Goal: Information Seeking & Learning: Learn about a topic

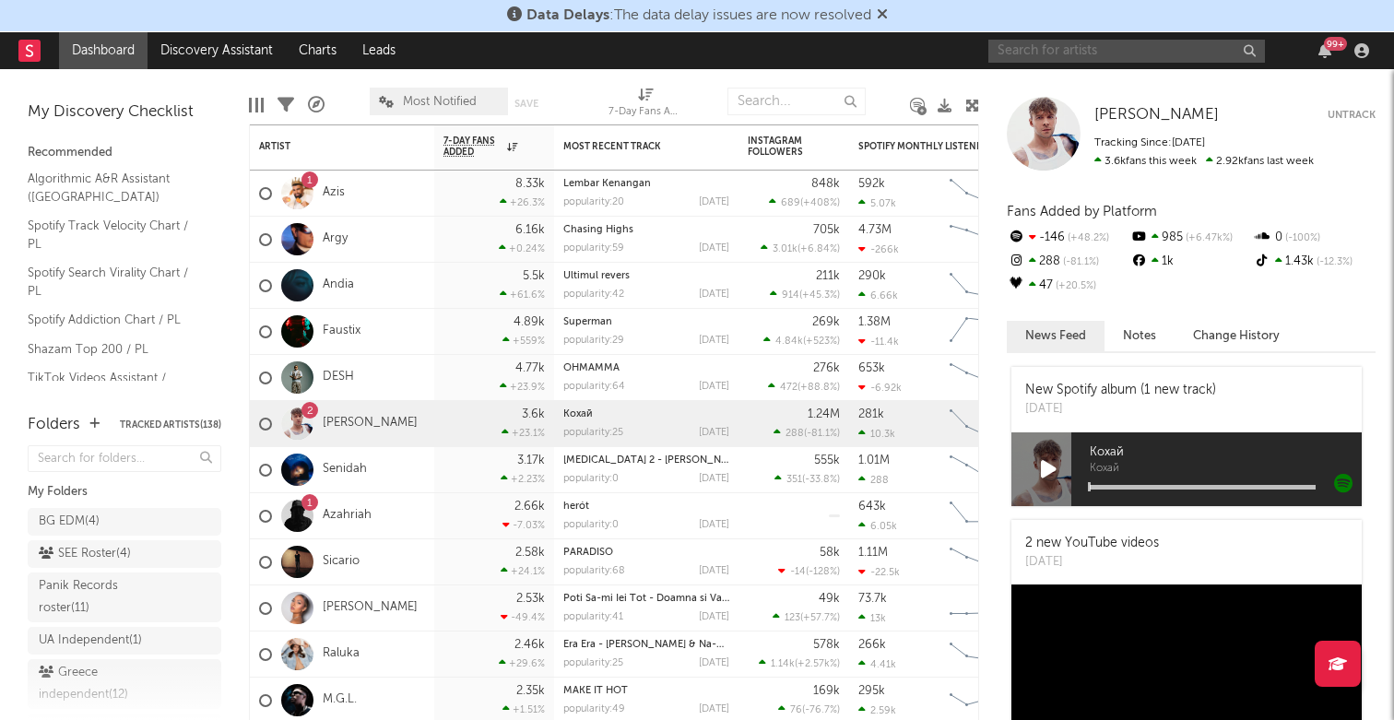
click at [1073, 59] on input "text" at bounding box center [1126, 51] width 277 height 23
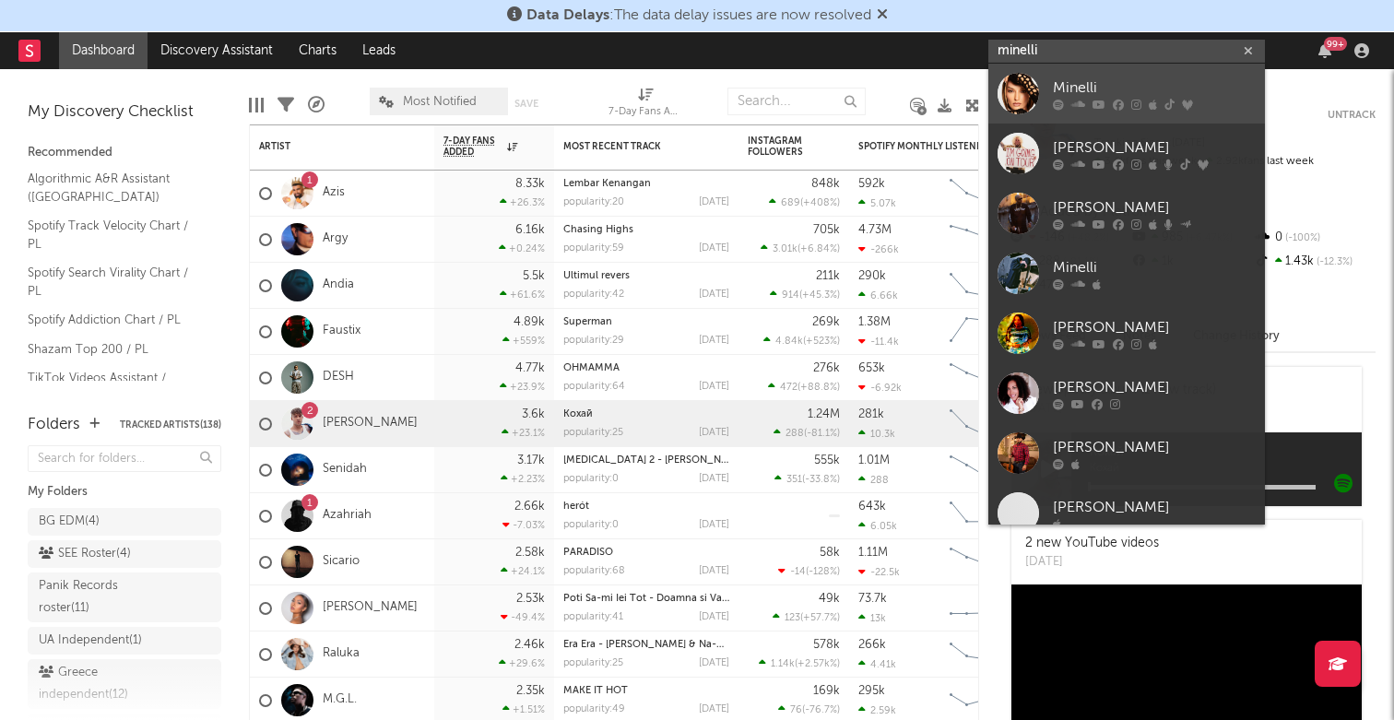
type input "minelli"
click at [1083, 95] on div "Minelli" at bounding box center [1154, 88] width 203 height 22
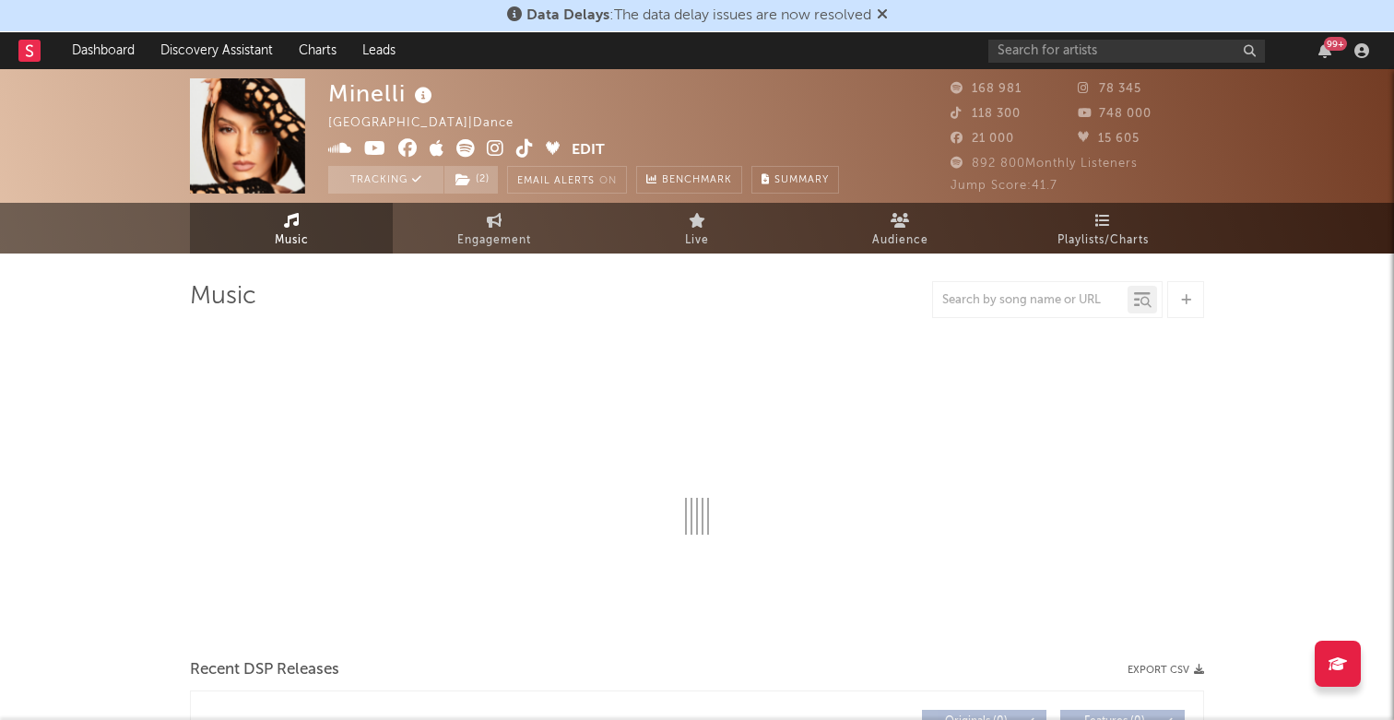
select select "6m"
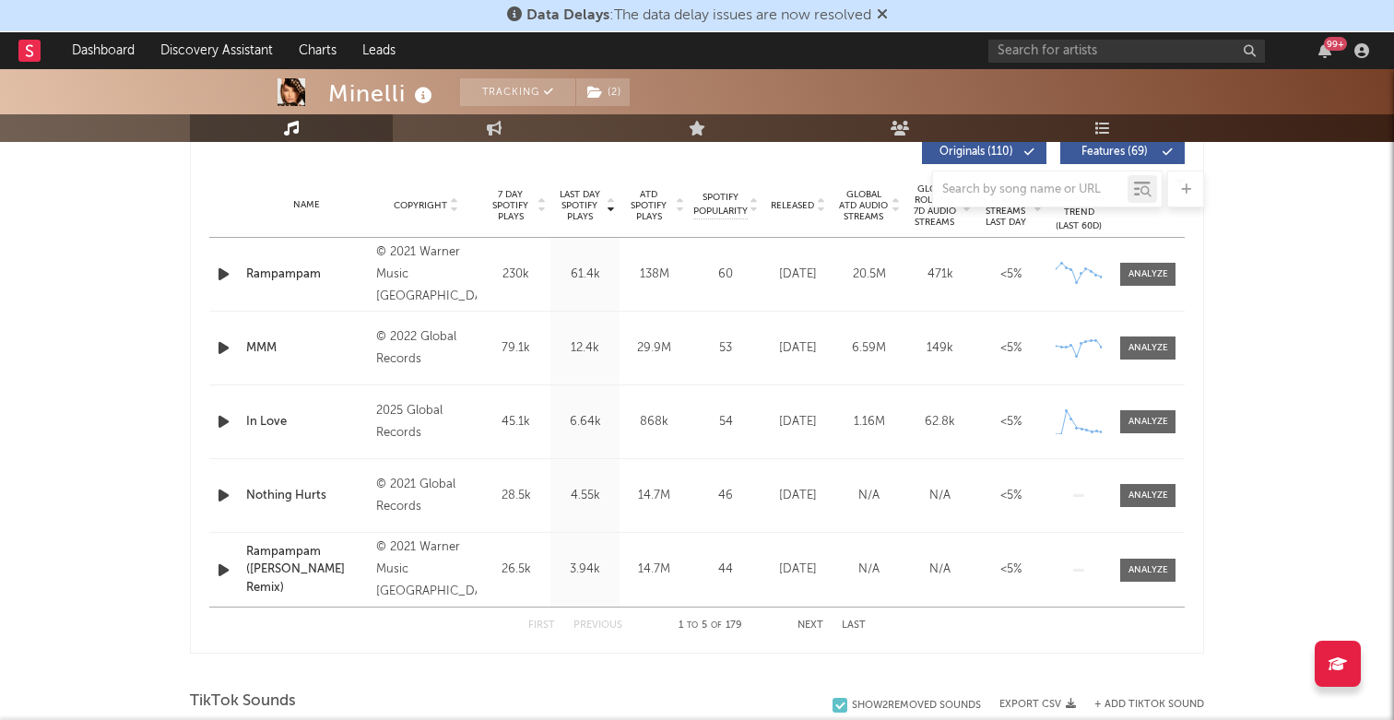
scroll to position [715, 0]
click at [794, 201] on div at bounding box center [697, 189] width 1014 height 37
click at [823, 207] on div at bounding box center [697, 189] width 1014 height 37
click at [824, 209] on icon at bounding box center [820, 210] width 9 height 7
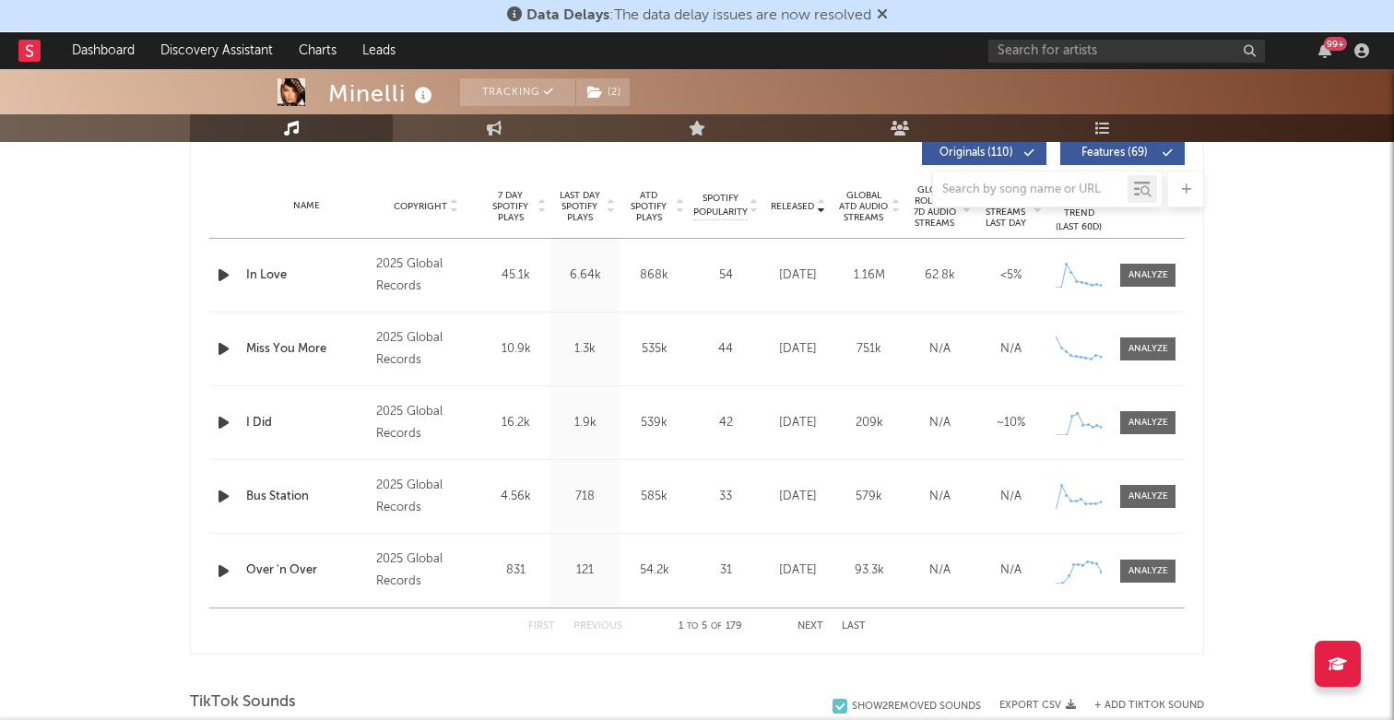
click at [809, 626] on button "Next" at bounding box center [811, 626] width 26 height 10
click at [599, 624] on button "Previous" at bounding box center [598, 626] width 49 height 10
click at [809, 627] on button "Next" at bounding box center [811, 626] width 26 height 10
click at [606, 625] on button "Previous" at bounding box center [598, 626] width 49 height 10
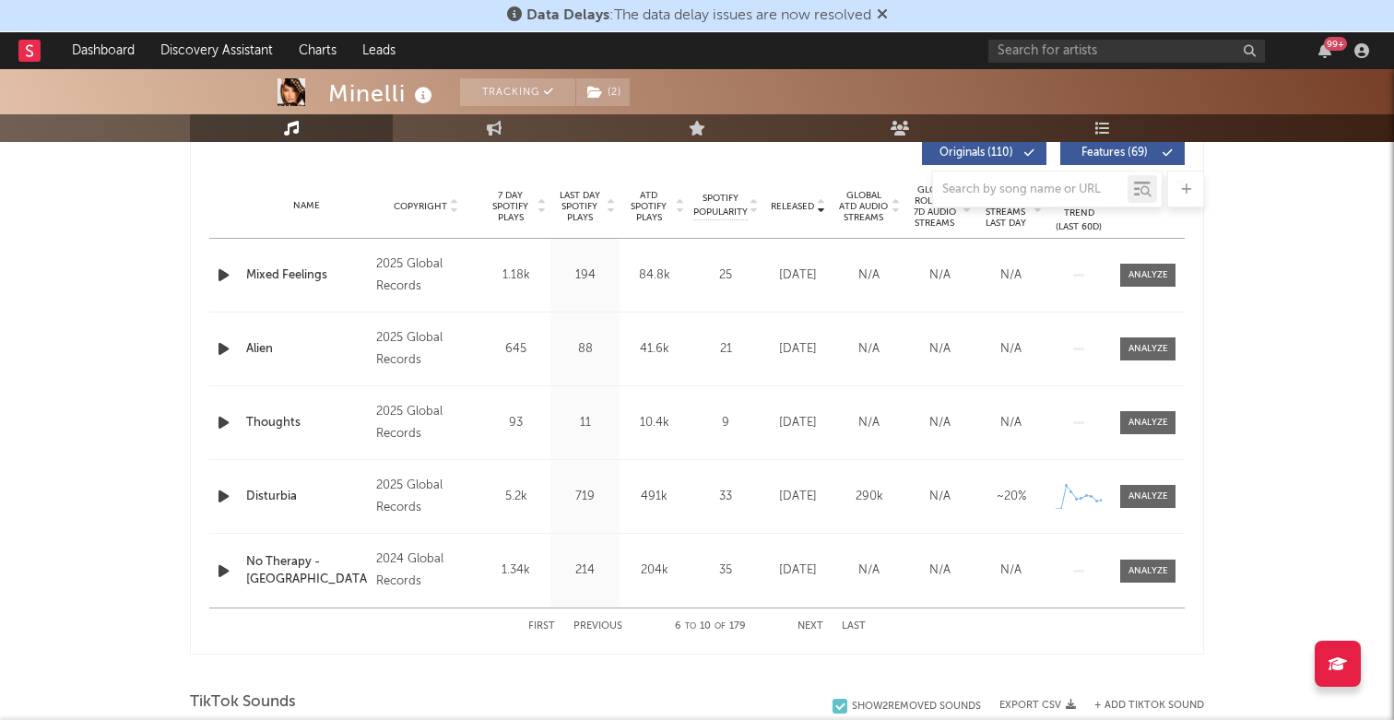
click at [815, 620] on div "First Previous 6 to 10 of 179 Next Last" at bounding box center [696, 627] width 337 height 36
click at [812, 626] on button "Next" at bounding box center [811, 626] width 26 height 10
click at [595, 622] on button "Previous" at bounding box center [598, 626] width 49 height 10
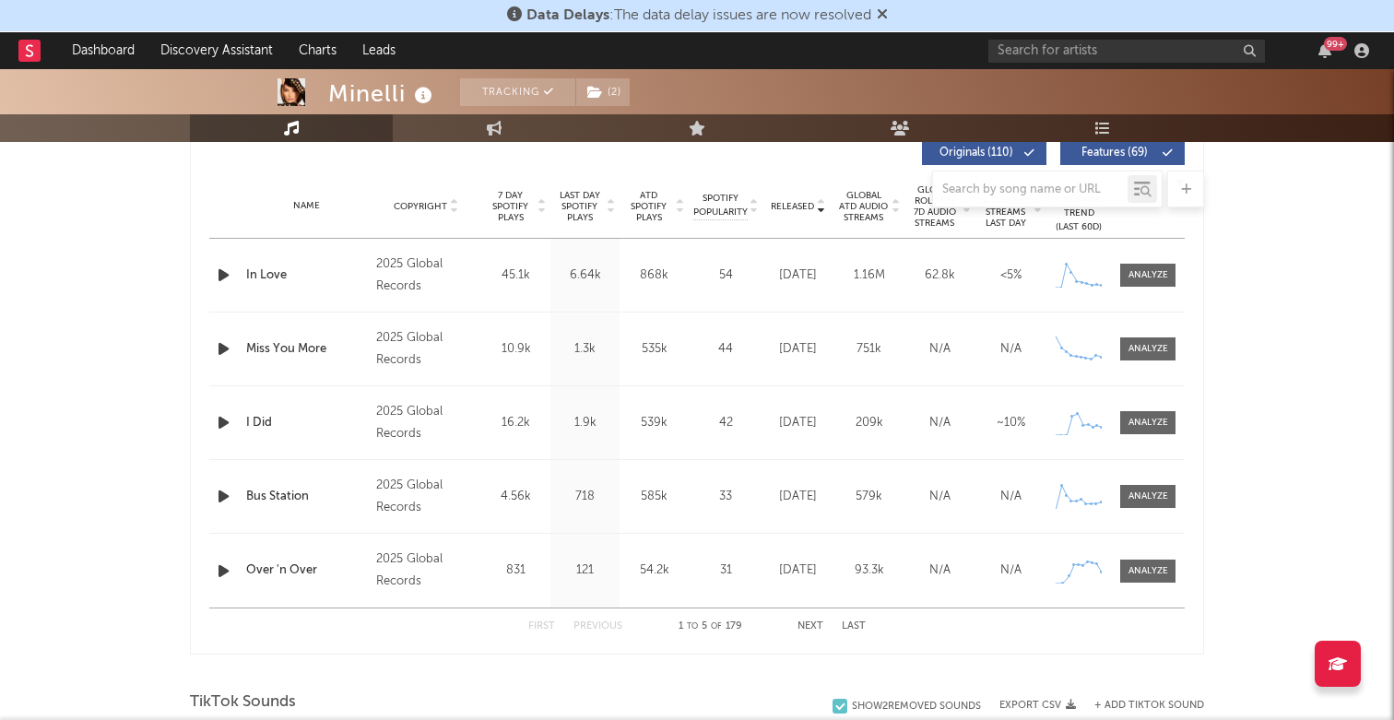
click at [811, 623] on button "Next" at bounding box center [811, 626] width 26 height 10
click at [223, 499] on icon "button" at bounding box center [223, 496] width 19 height 23
click at [804, 625] on button "Next" at bounding box center [811, 626] width 26 height 10
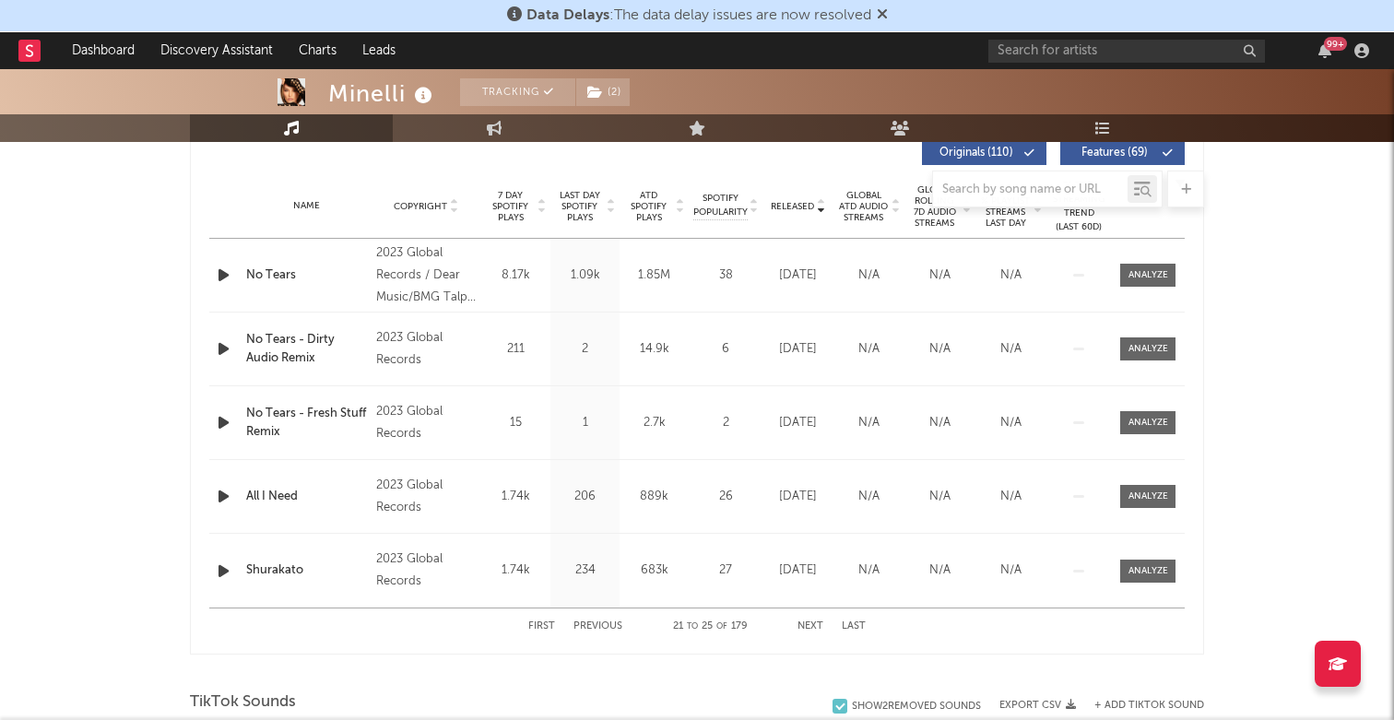
click at [543, 627] on button "First" at bounding box center [541, 626] width 27 height 10
click at [811, 622] on button "Next" at bounding box center [811, 626] width 26 height 10
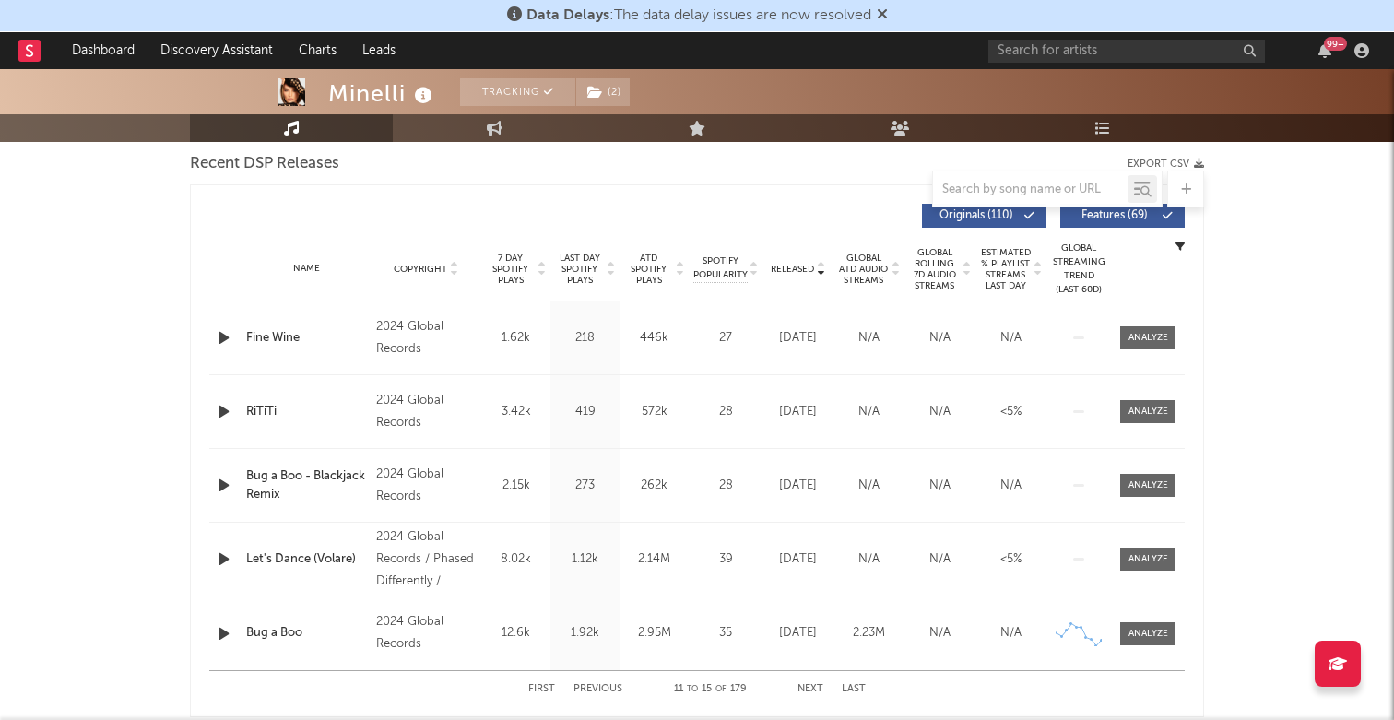
scroll to position [691, 0]
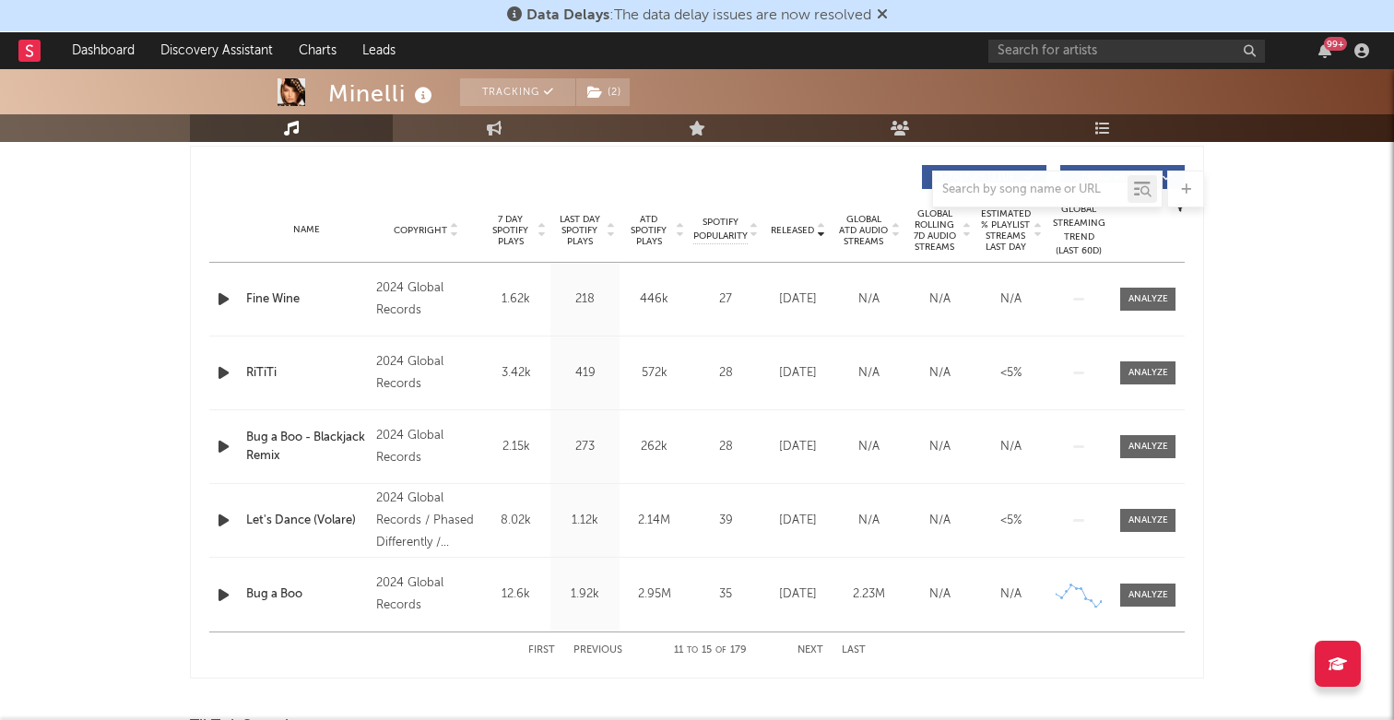
click at [546, 646] on button "First" at bounding box center [541, 650] width 27 height 10
click at [813, 653] on button "Next" at bounding box center [811, 650] width 26 height 10
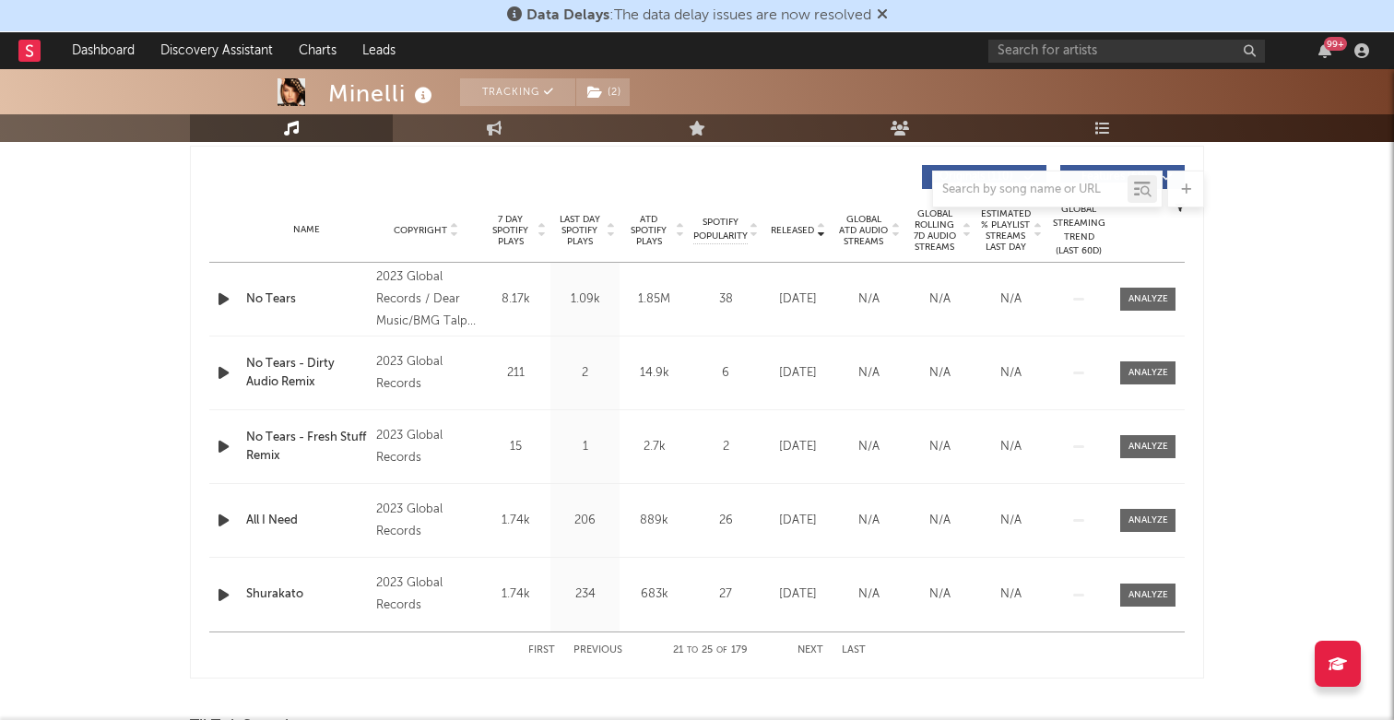
click at [884, 18] on icon at bounding box center [882, 13] width 11 height 15
